Goal: Task Accomplishment & Management: Complete application form

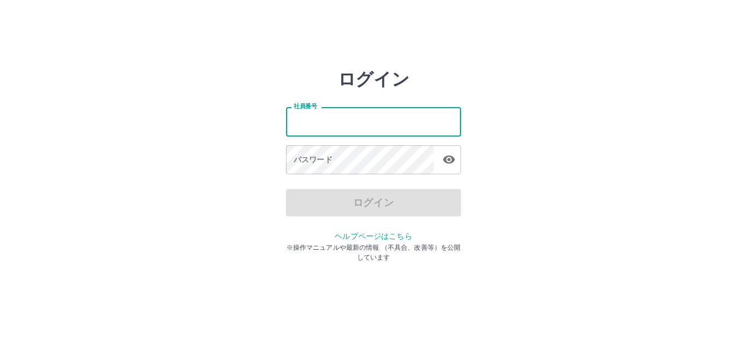
type input "*******"
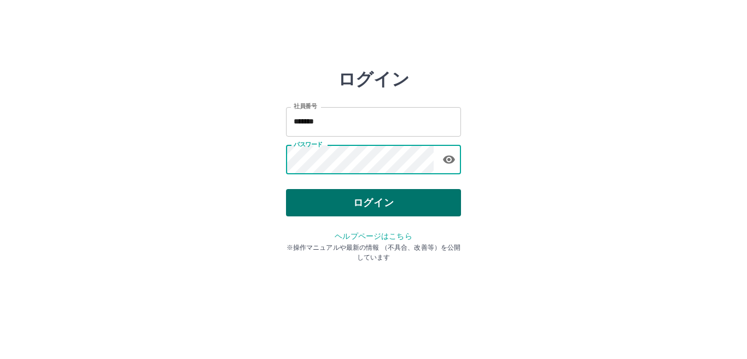
click at [400, 209] on button "ログイン" at bounding box center [373, 202] width 175 height 27
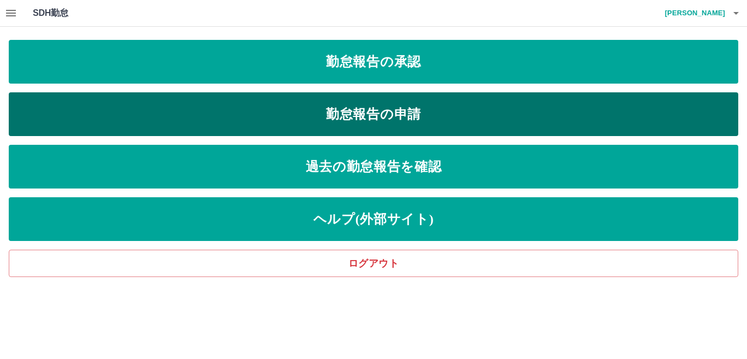
click at [365, 110] on link "勤怠報告の申請" at bounding box center [373, 114] width 729 height 44
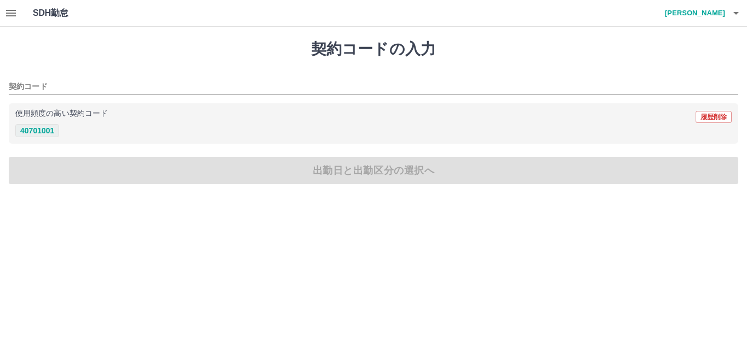
click at [54, 132] on button "40701001" at bounding box center [37, 130] width 44 height 13
type input "********"
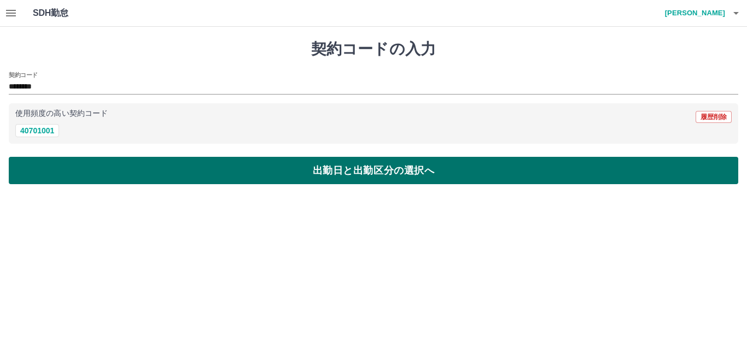
click at [57, 168] on button "出勤日と出勤区分の選択へ" at bounding box center [373, 170] width 729 height 27
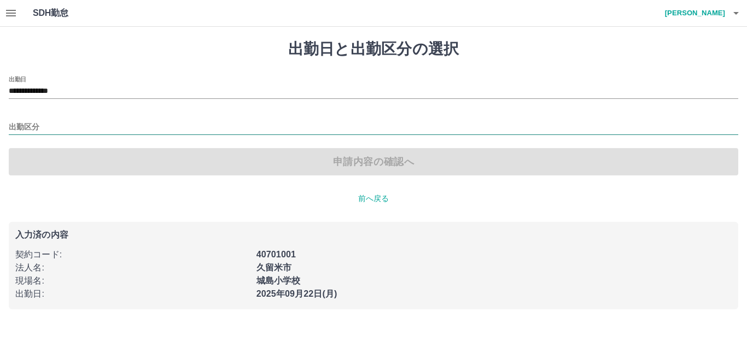
click at [42, 128] on input "出勤区分" at bounding box center [373, 128] width 729 height 14
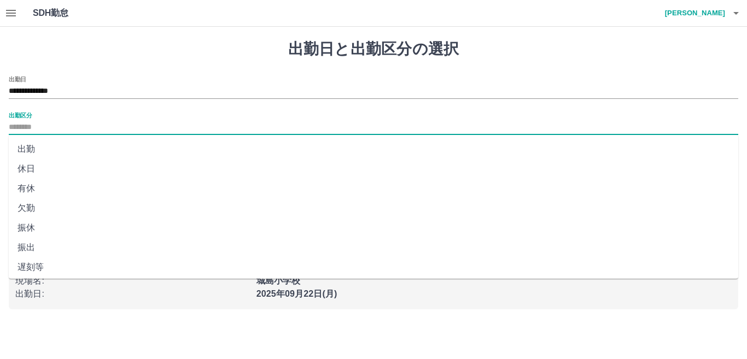
click at [39, 154] on li "出勤" at bounding box center [373, 149] width 729 height 20
type input "**"
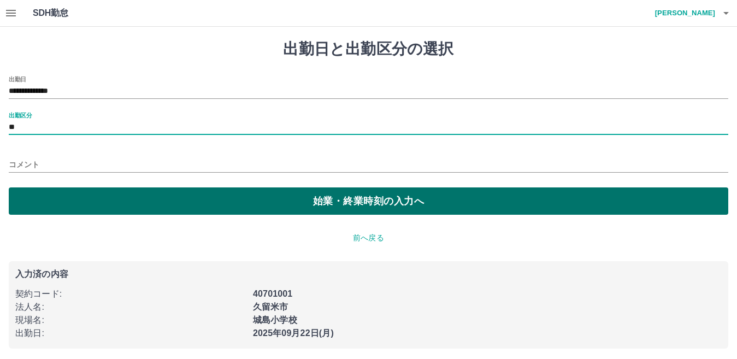
click at [61, 201] on button "始業・終業時刻の入力へ" at bounding box center [369, 201] width 720 height 27
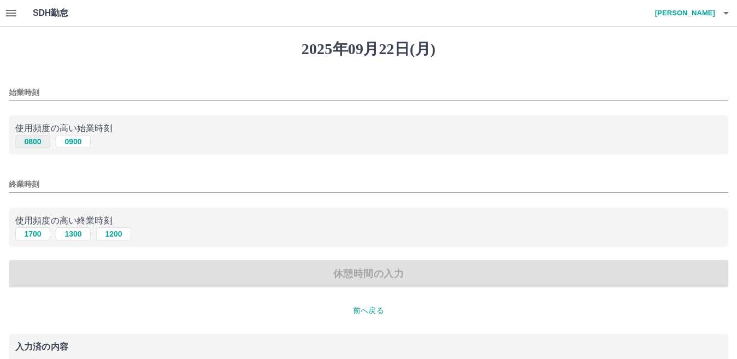
click at [37, 142] on button "0800" at bounding box center [32, 141] width 35 height 13
type input "****"
click at [37, 236] on button "1700" at bounding box center [32, 233] width 35 height 13
type input "****"
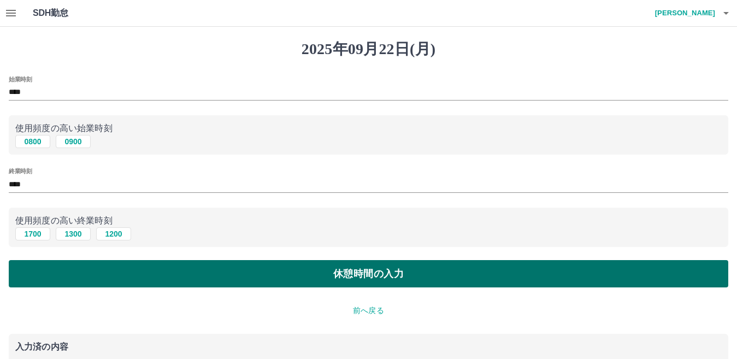
click at [74, 281] on button "休憩時間の入力" at bounding box center [369, 273] width 720 height 27
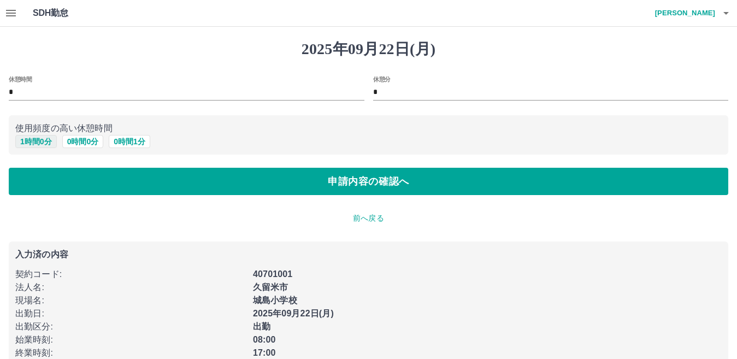
click at [46, 142] on button "1 時間 0 分" at bounding box center [36, 141] width 42 height 13
type input "*"
click at [405, 86] on input "*" at bounding box center [551, 93] width 356 height 16
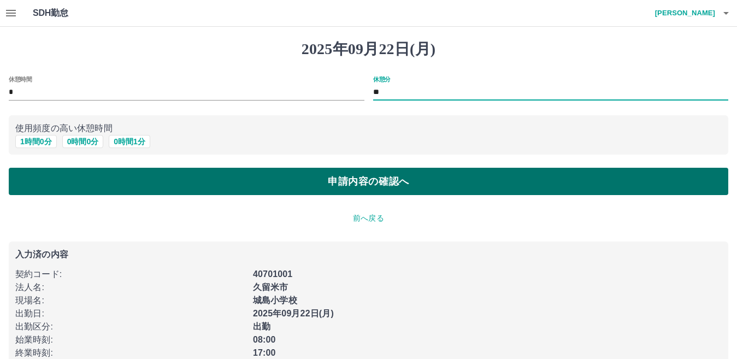
click at [314, 183] on button "申請内容の確認へ" at bounding box center [369, 181] width 720 height 27
type input "*"
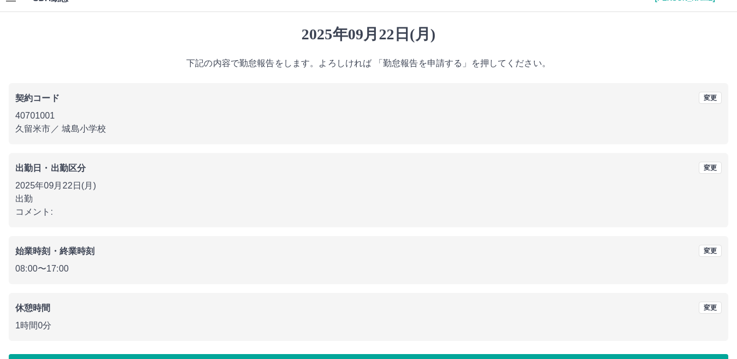
scroll to position [50, 0]
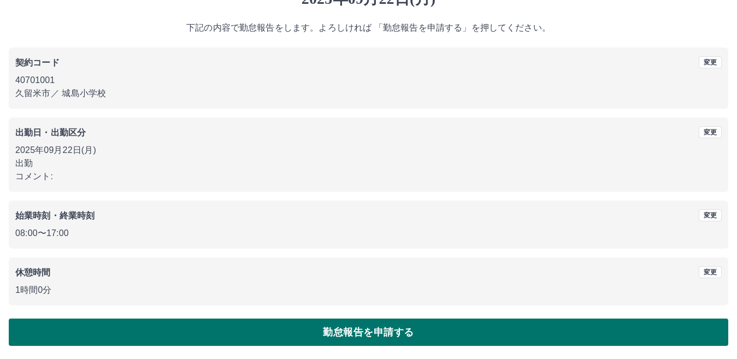
click at [561, 339] on button "勤怠報告を申請する" at bounding box center [369, 332] width 720 height 27
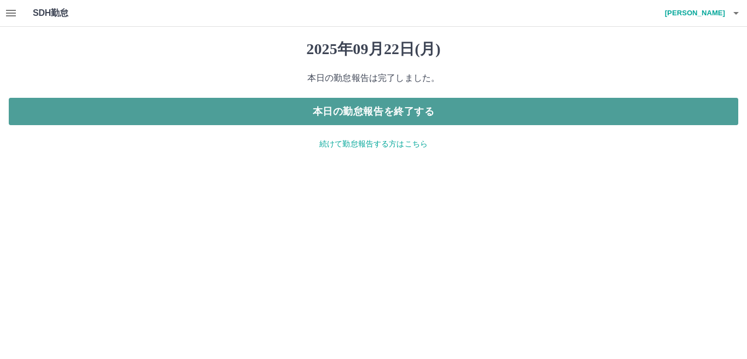
click at [327, 111] on button "本日の勤怠報告を終了する" at bounding box center [373, 111] width 729 height 27
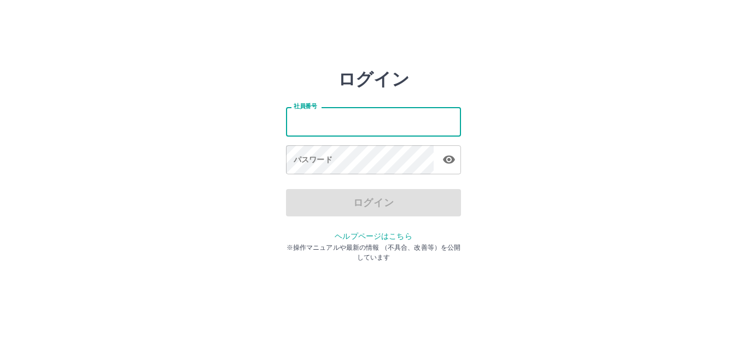
click at [335, 118] on input "社員番号" at bounding box center [373, 121] width 175 height 29
type input "*******"
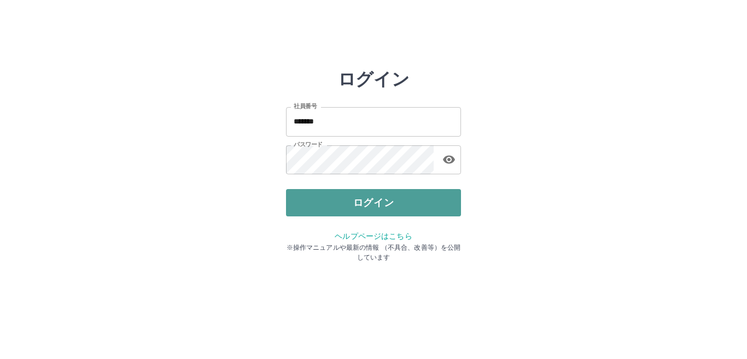
click at [361, 198] on button "ログイン" at bounding box center [373, 202] width 175 height 27
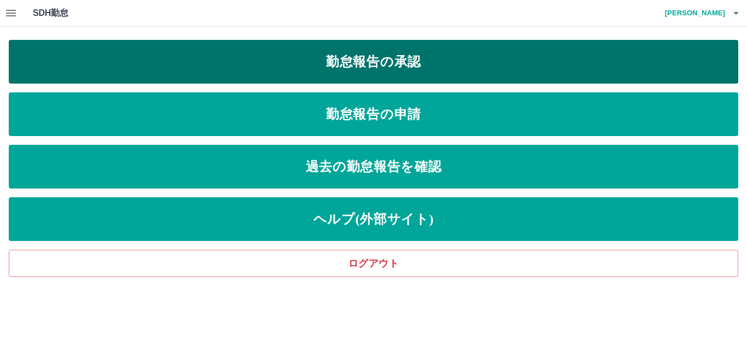
click at [362, 63] on link "勤怠報告の承認" at bounding box center [373, 62] width 729 height 44
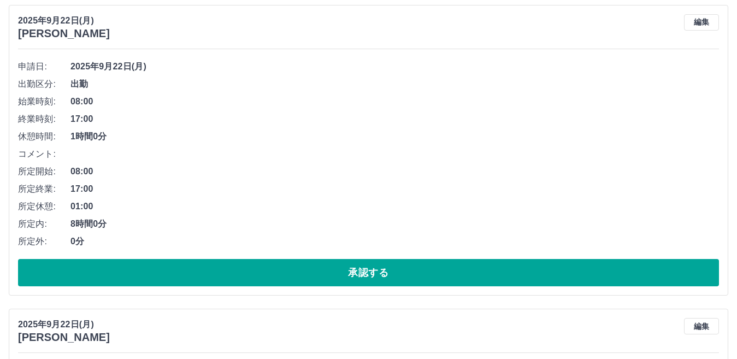
scroll to position [131, 0]
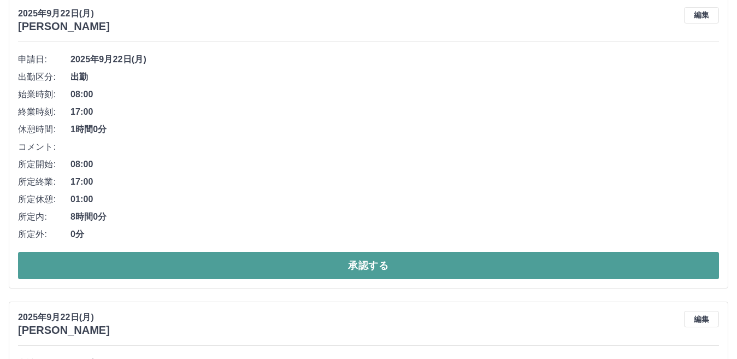
click at [495, 268] on button "承認する" at bounding box center [368, 265] width 701 height 27
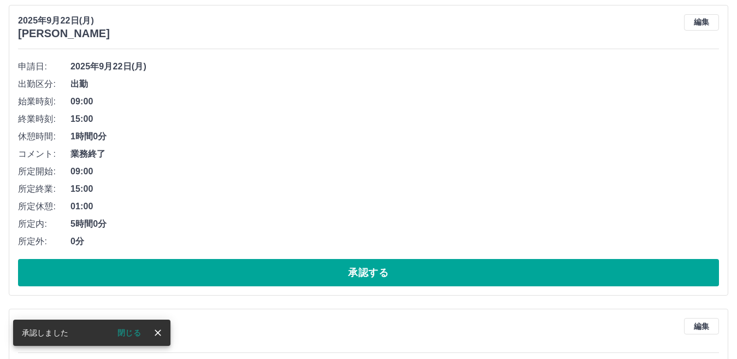
scroll to position [138, 0]
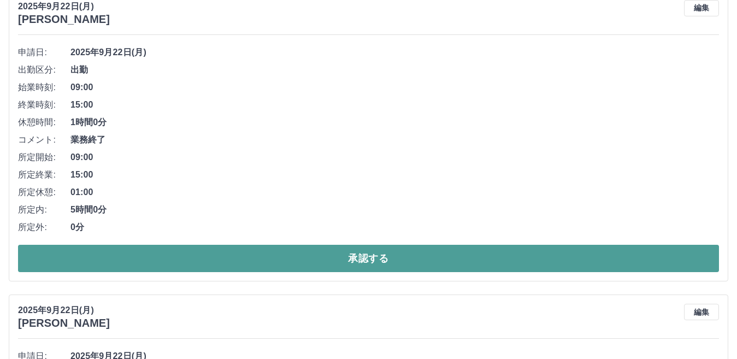
click at [582, 263] on button "承認する" at bounding box center [368, 258] width 701 height 27
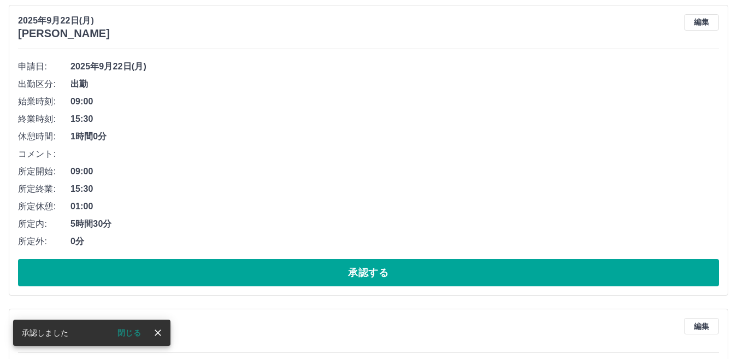
scroll to position [131, 0]
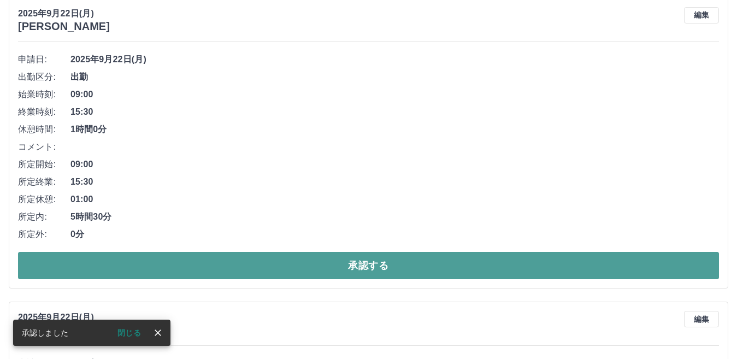
click at [520, 266] on button "承認する" at bounding box center [368, 265] width 701 height 27
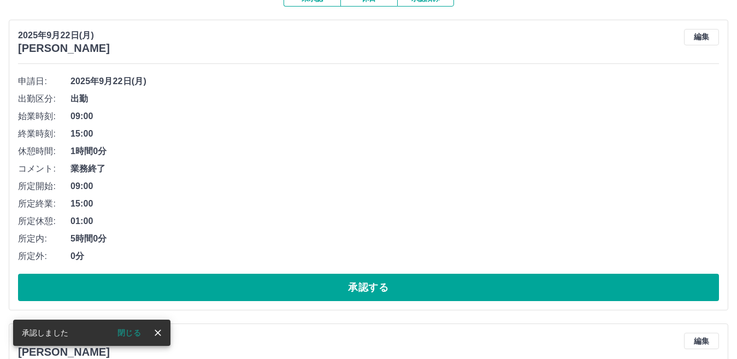
scroll to position [160, 0]
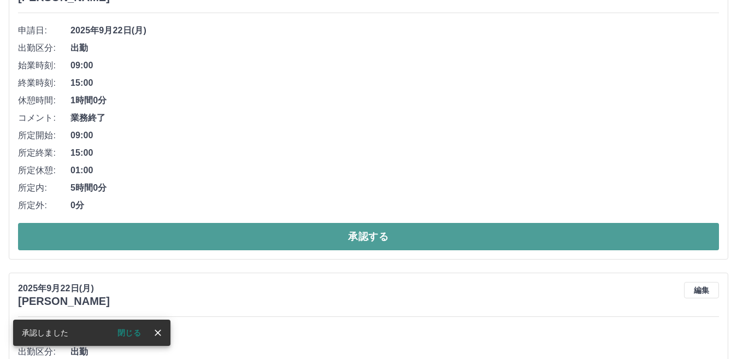
click at [569, 243] on button "承認する" at bounding box center [368, 236] width 701 height 27
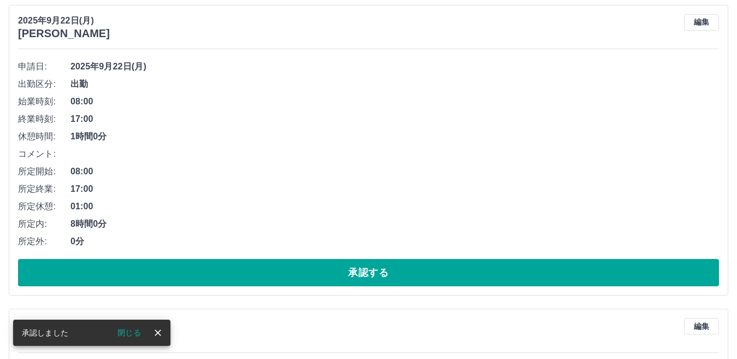
scroll to position [182, 0]
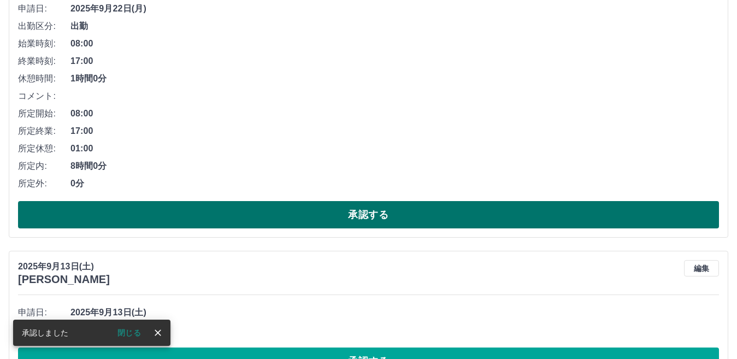
click at [503, 220] on button "承認する" at bounding box center [368, 214] width 701 height 27
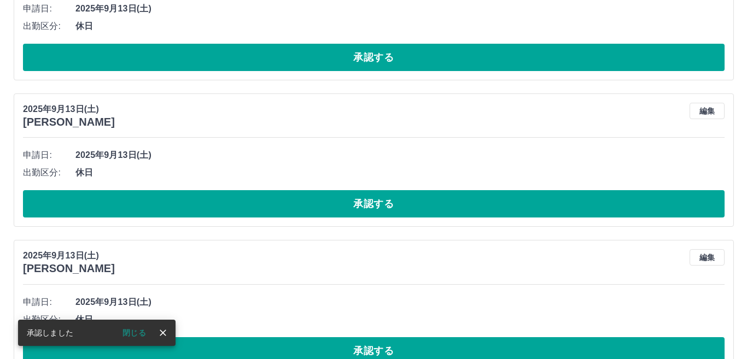
scroll to position [0, 0]
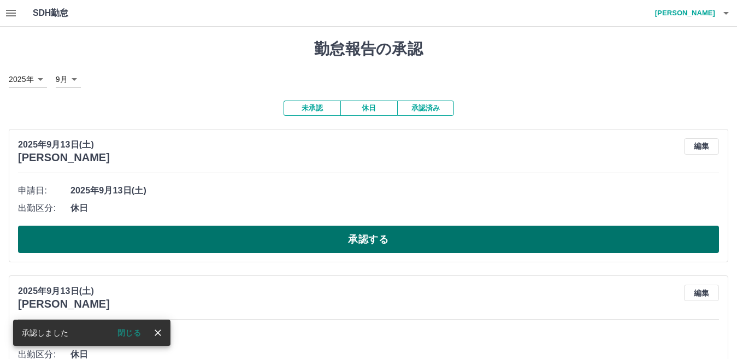
click at [449, 246] on button "承認する" at bounding box center [368, 239] width 701 height 27
click at [442, 237] on button "承認する" at bounding box center [368, 239] width 701 height 27
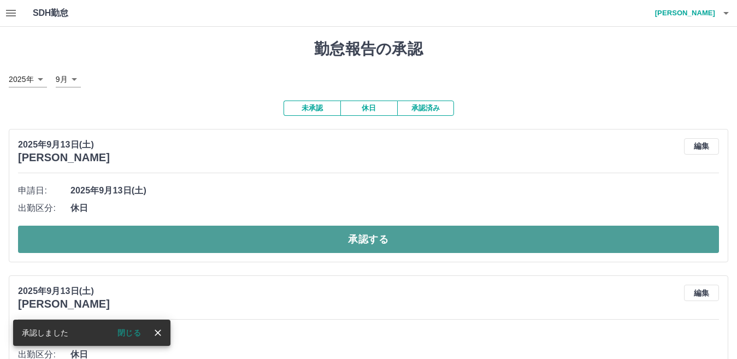
click at [437, 242] on button "承認する" at bounding box center [368, 239] width 701 height 27
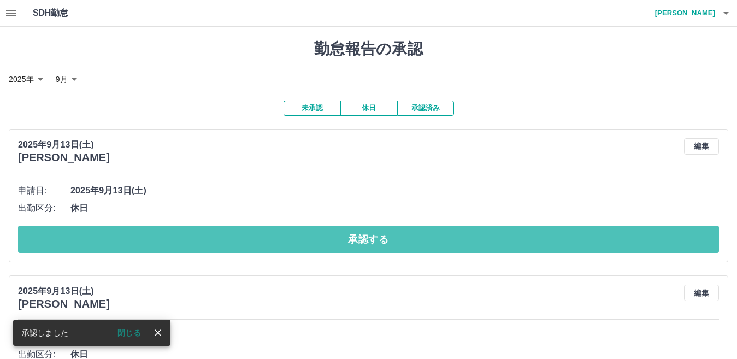
click at [437, 242] on button "承認する" at bounding box center [368, 239] width 701 height 27
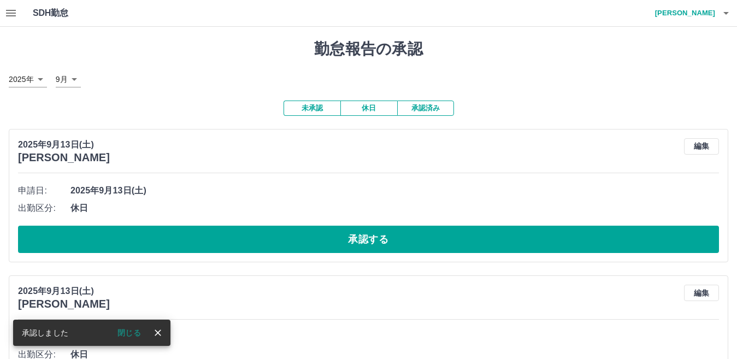
click at [437, 242] on button "承認する" at bounding box center [368, 239] width 701 height 27
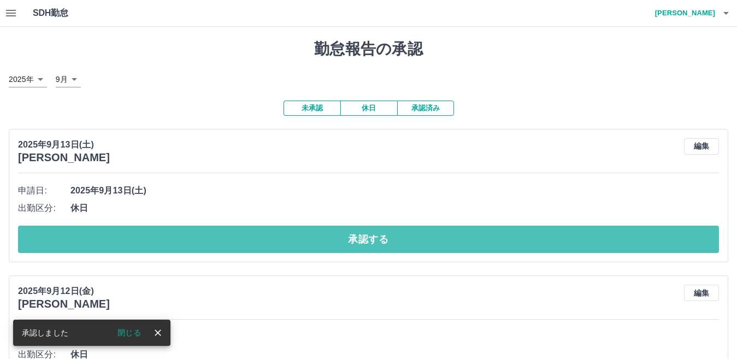
click at [437, 242] on button "承認する" at bounding box center [368, 239] width 701 height 27
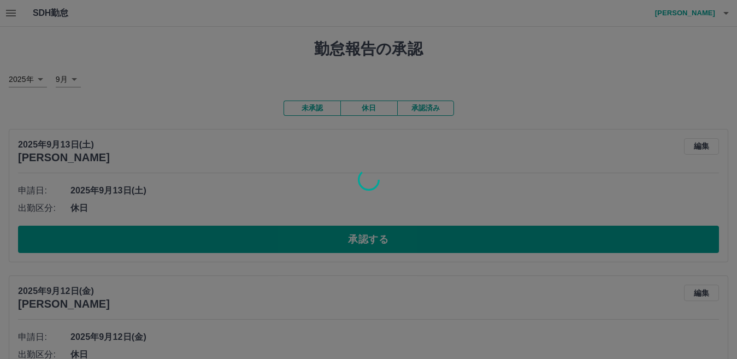
click at [437, 242] on div at bounding box center [368, 179] width 737 height 359
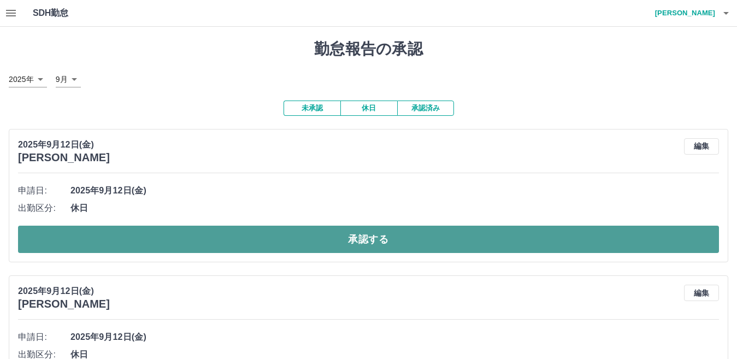
click at [403, 239] on button "承認する" at bounding box center [368, 239] width 701 height 27
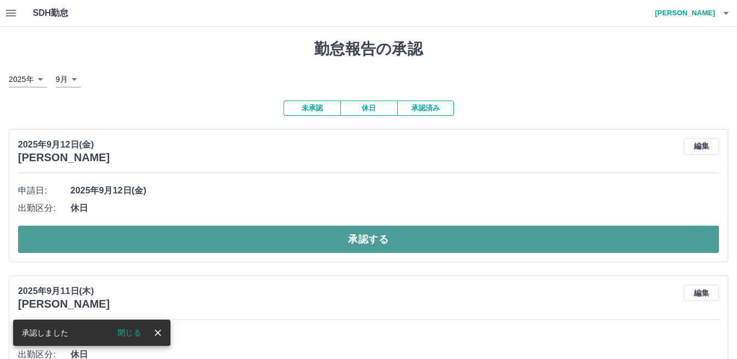
click at [318, 244] on button "承認する" at bounding box center [368, 239] width 701 height 27
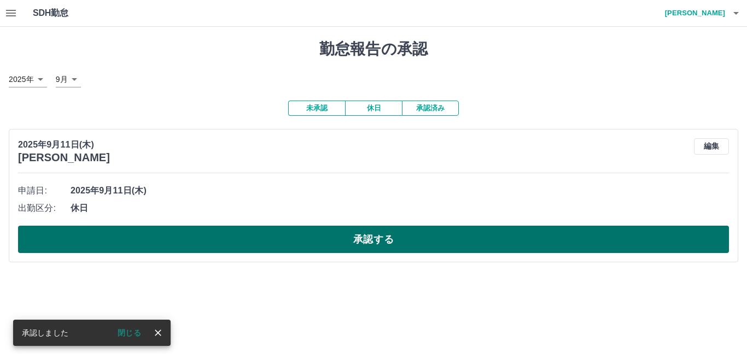
click at [317, 244] on button "承認する" at bounding box center [373, 239] width 711 height 27
